Goal: Task Accomplishment & Management: Complete application form

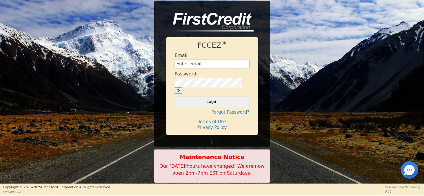
click at [184, 67] on input "text" at bounding box center [212, 64] width 75 height 9
type input "[EMAIL_ADDRESS][DOMAIN_NAME]"
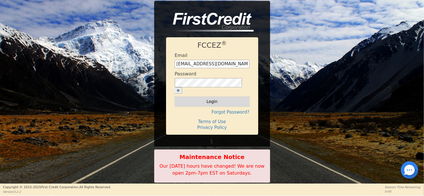
click at [233, 98] on button "Login" at bounding box center [212, 102] width 75 height 10
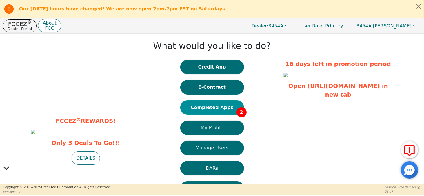
click at [216, 112] on button "Completed Apps 2" at bounding box center [212, 108] width 64 height 14
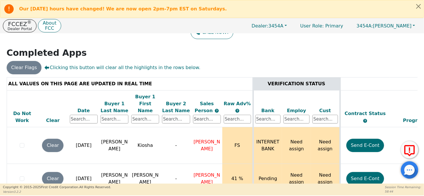
scroll to position [58, 0]
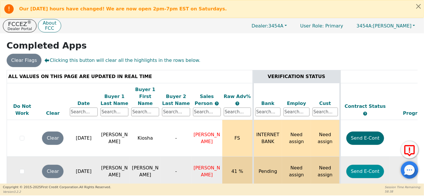
click at [371, 165] on button "Send E-Cont" at bounding box center [365, 171] width 38 height 13
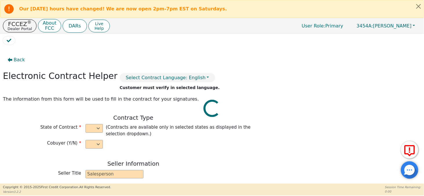
select select "n"
type input "president"
type input "[PERSON_NAME]"
type input "Jordan"
type input "WALDAN ENTERPRISES INC."
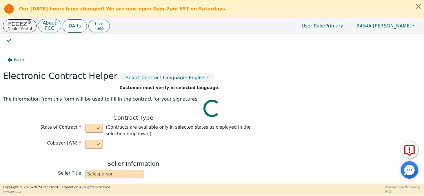
type input "[STREET_ADDRESS]"
type input "[GEOGRAPHIC_DATA][PERSON_NAME]"
select select "IN"
type input "46805"
type input "[PERSON_NAME]"
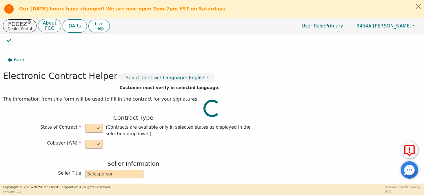
type input "[PERSON_NAME]"
type input "[EMAIL_ADDRESS][DOMAIN_NAME]"
type input "[STREET_ADDRESS]"
type input "[GEOGRAPHIC_DATA]"
select select "IN"
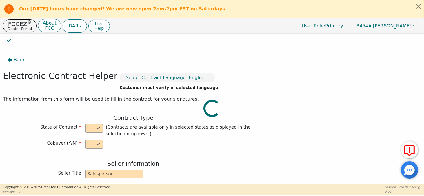
type input "46748"
type input "[DATE]"
type input "22.99"
type input "[DATE]"
type input "16"
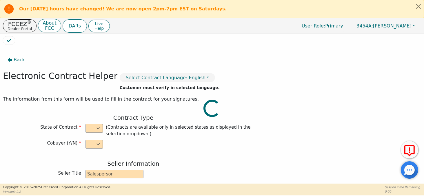
type input "0"
type input "2799.99"
type input "300.00"
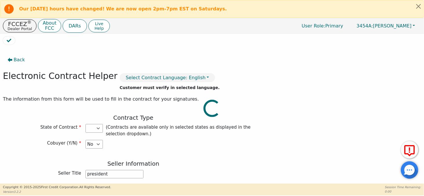
type input "2499.99"
select select "IN"
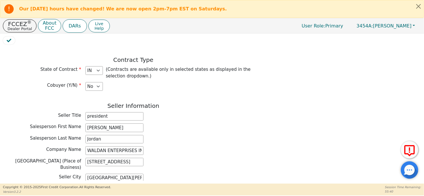
scroll to position [87, 0]
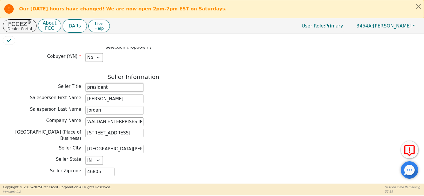
click at [106, 86] on input "president" at bounding box center [114, 87] width 58 height 9
type input "p"
type input "dealer"
click at [256, 133] on div "[GEOGRAPHIC_DATA] (Place of Business) [STREET_ADDRESS]" at bounding box center [133, 135] width 261 height 13
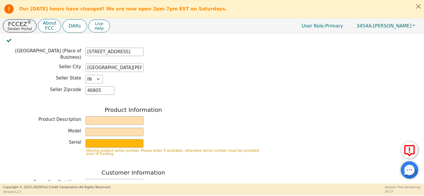
scroll to position [203, 0]
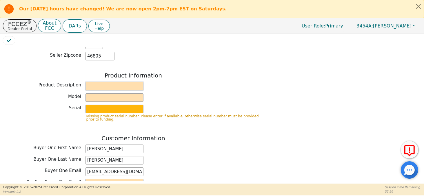
click at [115, 82] on input "text" at bounding box center [114, 86] width 58 height 9
type input "[PERSON_NAME] Home Cleaning System"
click at [114, 94] on input "text" at bounding box center [114, 98] width 58 height 9
type input "Platinum Avalir"
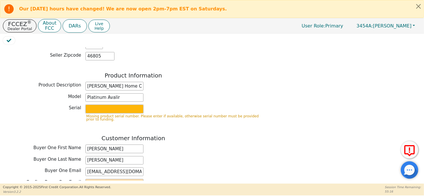
click at [107, 105] on input "text" at bounding box center [114, 109] width 58 height 9
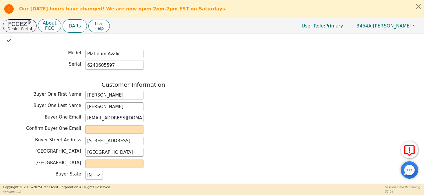
scroll to position [261, 0]
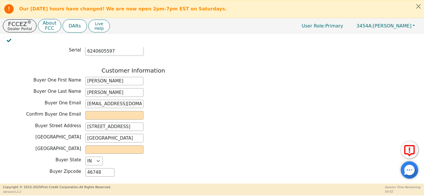
type input "6240605597"
click at [97, 111] on input "email" at bounding box center [114, 115] width 58 height 9
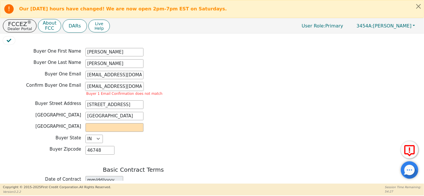
scroll to position [348, 0]
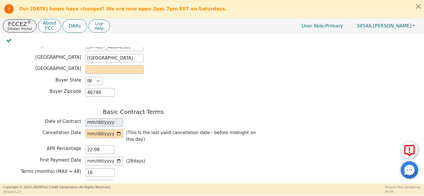
type input "[EMAIL_ADDRESS][DOMAIN_NAME]"
click at [92, 66] on input "text" at bounding box center [114, 69] width 58 height 9
type input "[PERSON_NAME]"
click at [216, 77] on div "Buyer State [US_STATE] AL AR AZ CA CO [GEOGRAPHIC_DATA] [GEOGRAPHIC_DATA] DE FL…" at bounding box center [133, 81] width 261 height 9
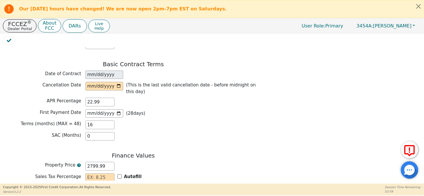
scroll to position [406, 0]
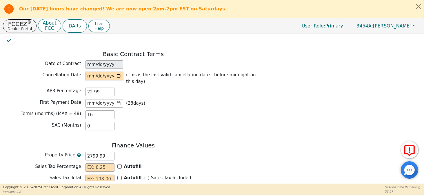
click at [119, 72] on input "date" at bounding box center [104, 76] width 38 height 9
type input "[DATE]"
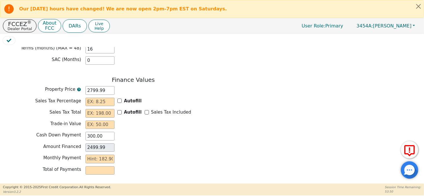
scroll to position [484, 0]
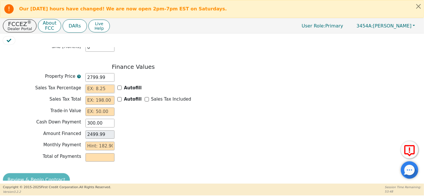
click at [106, 85] on input "text" at bounding box center [99, 89] width 29 height 9
click at [146, 120] on div "Finance Values Property Price 2799.99 Sales Tax Percentage 7 Autofill Sales Tax…" at bounding box center [133, 113] width 261 height 101
type input "7.00"
click at [146, 120] on div "Finance Values Property Price 2799.99 Sales Tax Percentage 7.00 Autofill Sales …" at bounding box center [133, 113] width 261 height 101
click at [96, 96] on input "text" at bounding box center [99, 100] width 29 height 9
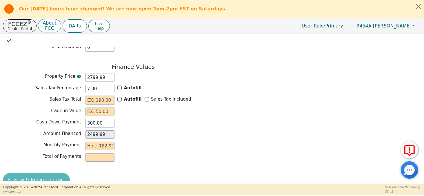
type input "1"
type input "2500.99"
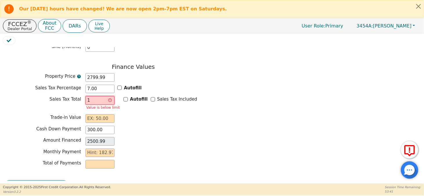
type input "19"
type input "2518.99"
type input "195"
type input "2694.99"
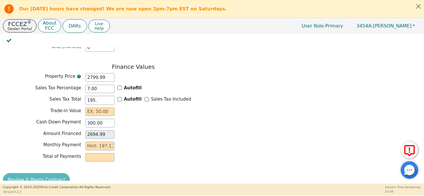
type input "195.9"
type input "2695.89"
type input "195.99"
type input "2695.98"
type input "195.99"
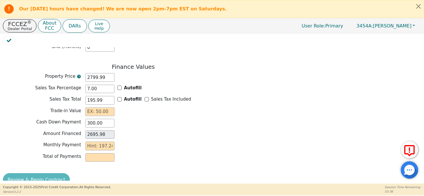
click at [96, 108] on input "text" at bounding box center [99, 112] width 29 height 9
type input "0.00"
click at [134, 142] on div "Finance Values Property Price 2799.99 Sales Tax Percentage 7.00 Autofill Sales …" at bounding box center [133, 113] width 261 height 101
click at [103, 142] on input "text" at bounding box center [99, 146] width 29 height 9
type input "1"
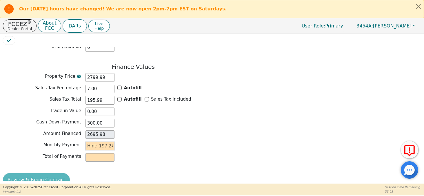
type input "16.00"
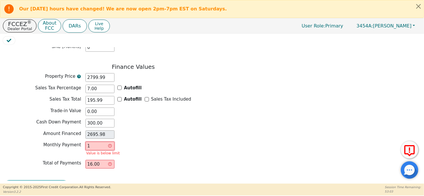
type input "19"
type input "304.00"
type input "197"
type input "3152.00"
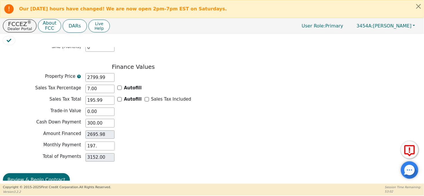
type input "197.2"
type input "3155.20"
type input "197.24"
type input "3155.84"
type input "197.24"
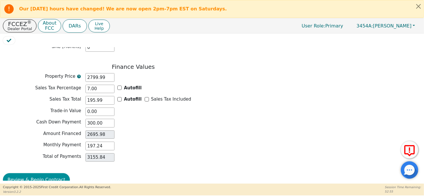
click at [48, 174] on button "Review & Begin Contract" at bounding box center [36, 180] width 67 height 13
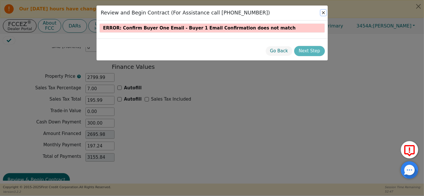
click at [324, 12] on button "Close" at bounding box center [323, 13] width 6 height 6
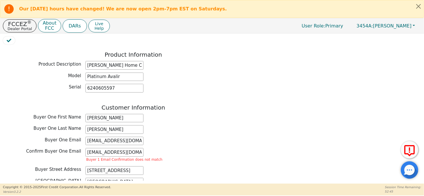
scroll to position [282, 0]
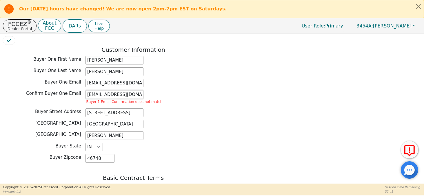
click at [89, 90] on input "[EMAIL_ADDRESS][DOMAIN_NAME]" at bounding box center [114, 94] width 58 height 9
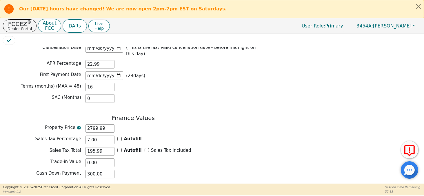
scroll to position [478, 0]
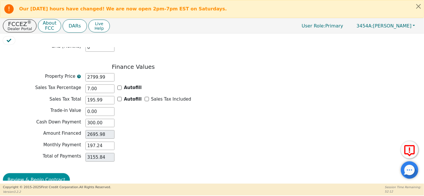
type input "[EMAIL_ADDRESS][DOMAIN_NAME]"
click at [42, 174] on button "Review & Begin Contract" at bounding box center [36, 180] width 67 height 13
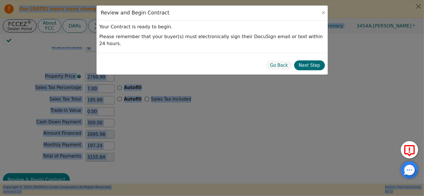
click at [42, 169] on div "Review and Begin Contract Your Contract is ready to begin. Please remember that…" at bounding box center [212, 98] width 424 height 196
click at [42, 174] on button "Review & Begin Contract" at bounding box center [36, 180] width 67 height 13
click at [310, 61] on button "Next Step" at bounding box center [309, 66] width 31 height 10
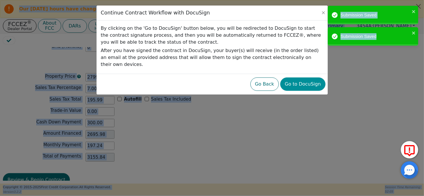
click at [310, 78] on button "Go to DocuSign" at bounding box center [302, 84] width 45 height 13
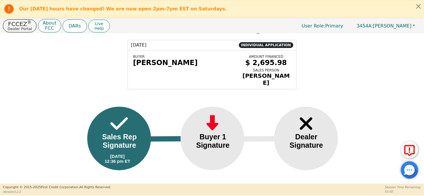
scroll to position [23, 0]
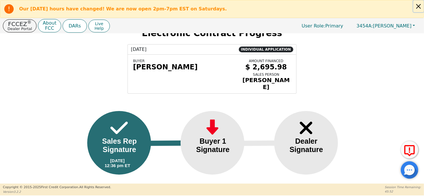
click at [416, 6] on button "Close alert" at bounding box center [418, 6] width 10 height 12
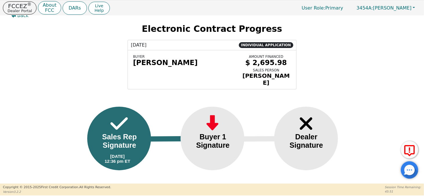
scroll to position [5, 0]
